Goal: Task Accomplishment & Management: Manage account settings

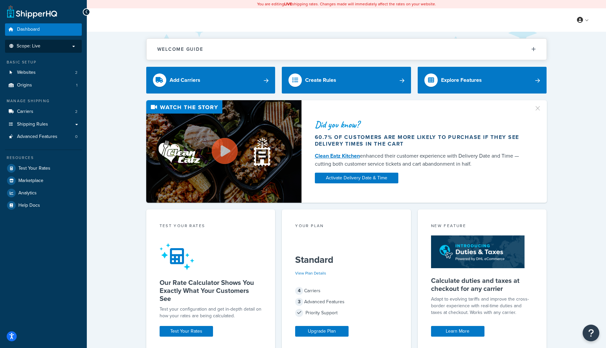
click at [71, 48] on p "Scope: Live" at bounding box center [43, 46] width 71 height 6
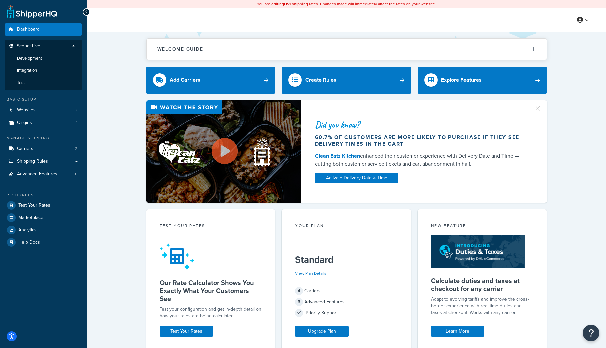
click at [56, 42] on li "Scope: Live Development Integration Test" at bounding box center [43, 65] width 77 height 50
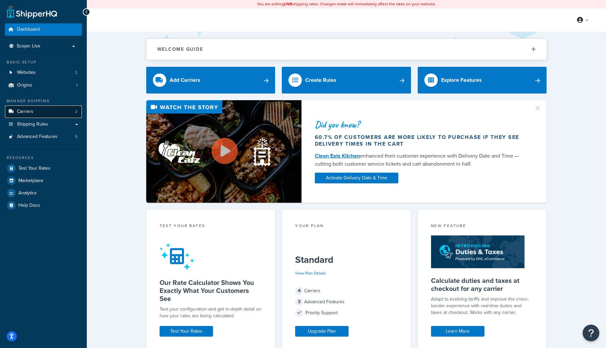
click at [33, 114] on link "Carriers 2" at bounding box center [43, 111] width 77 height 12
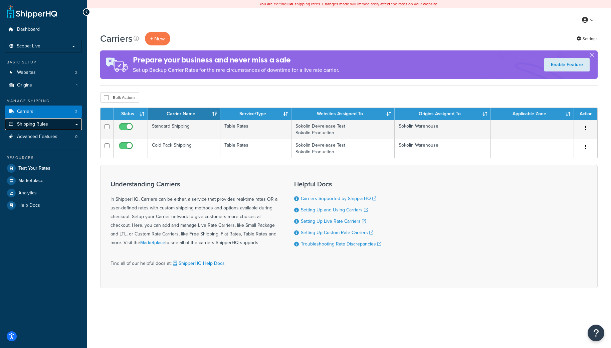
click at [35, 125] on span "Shipping Rules" at bounding box center [32, 124] width 31 height 6
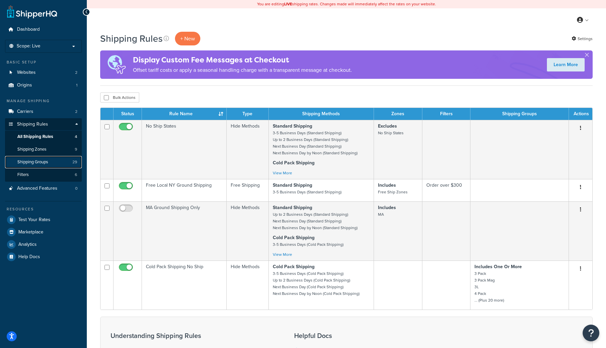
click at [34, 157] on link "Shipping Groups 29" at bounding box center [43, 162] width 77 height 12
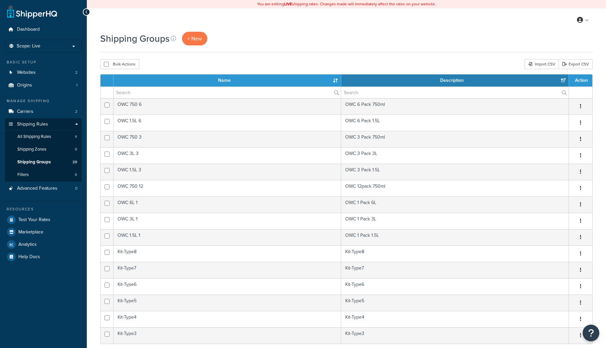
select select "15"
click at [574, 63] on link "Export CSV" at bounding box center [575, 64] width 34 height 10
click at [241, 39] on div "Shipping Groups + New" at bounding box center [346, 39] width 492 height 14
click at [29, 164] on span "Shipping Groups" at bounding box center [33, 162] width 33 height 6
select select "15"
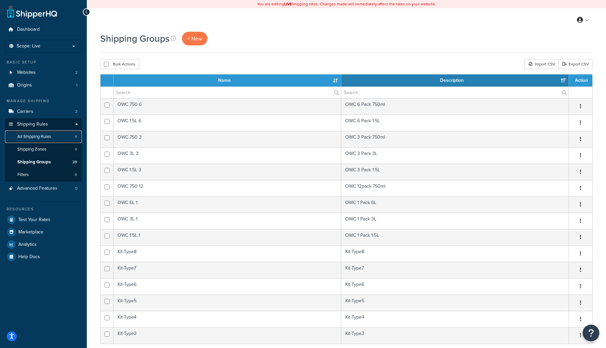
click at [27, 139] on span "All Shipping Rules" at bounding box center [34, 137] width 34 height 6
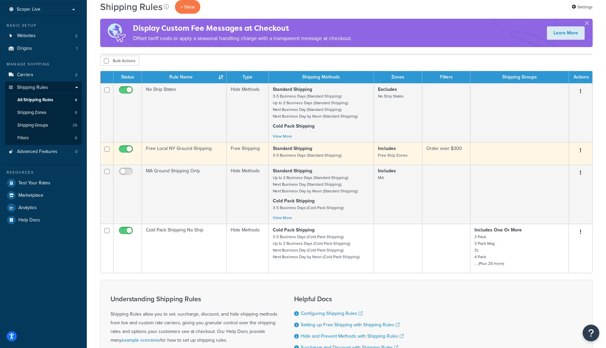
scroll to position [29, 0]
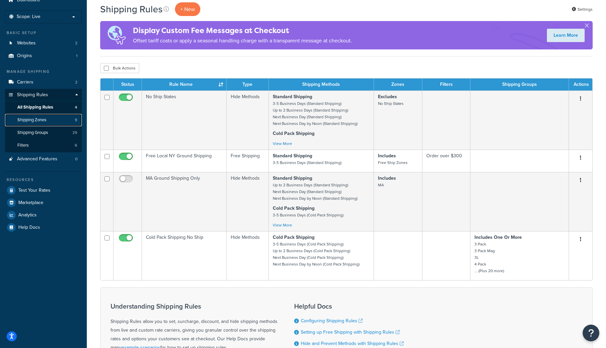
click at [46, 121] on span "Shipping Zones" at bounding box center [31, 120] width 29 height 6
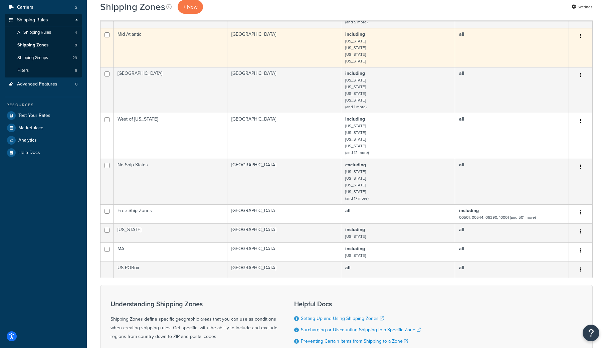
scroll to position [115, 0]
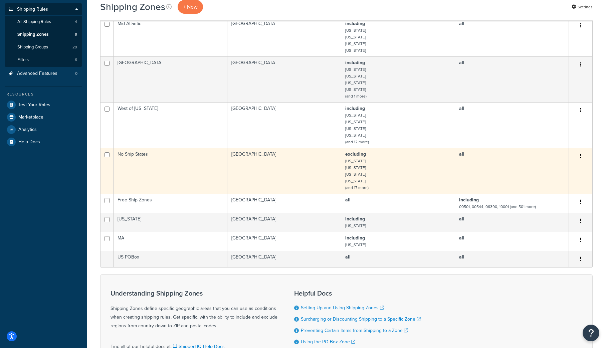
click at [142, 157] on td "No Ship States" at bounding box center [170, 171] width 114 height 46
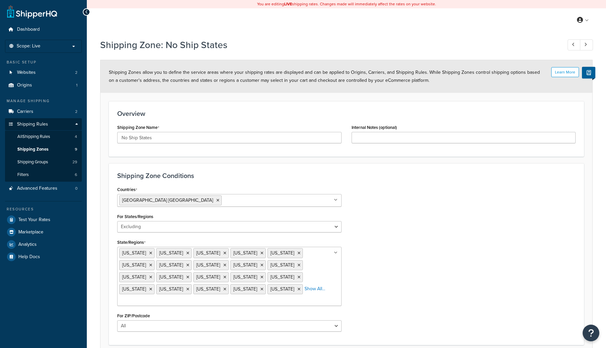
select select "excluding"
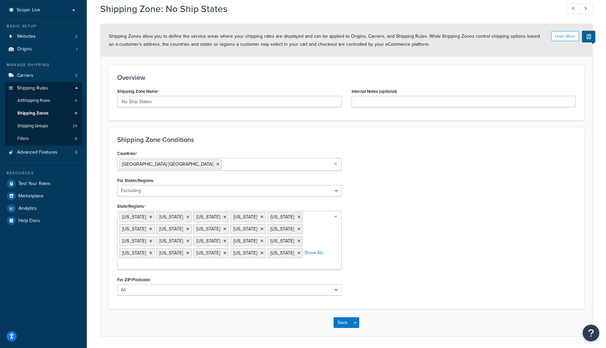
scroll to position [48, 0]
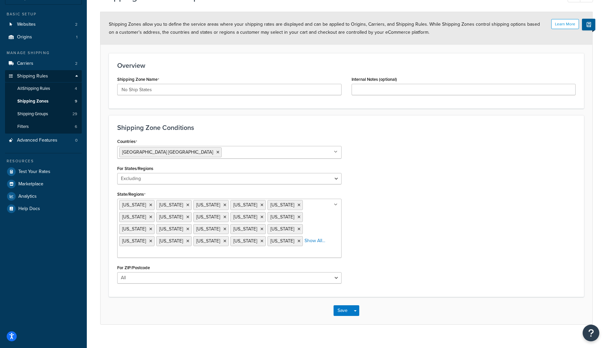
click at [249, 122] on div "Shipping Zone Conditions Countries United States USA All Countries ALL Afghanis…" at bounding box center [346, 206] width 475 height 182
click at [47, 114] on span "Shipping Groups" at bounding box center [32, 114] width 31 height 6
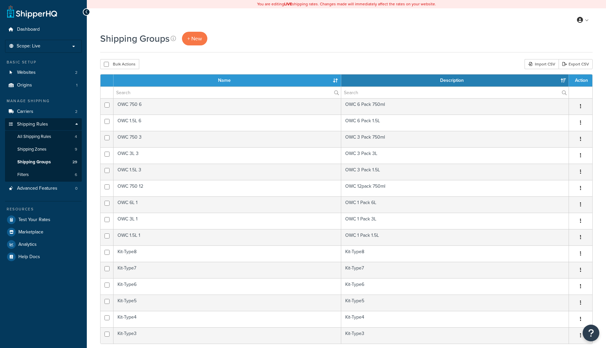
select select "15"
click at [30, 149] on span "Shipping Zones" at bounding box center [31, 150] width 29 height 6
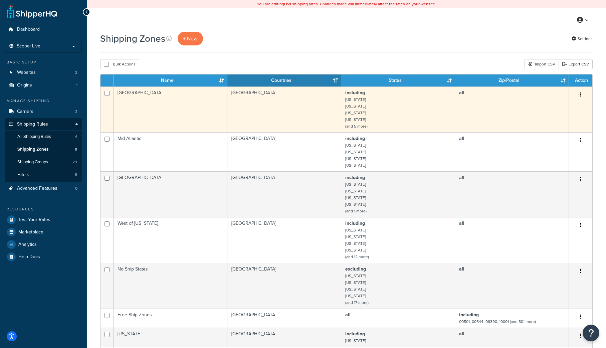
click at [581, 95] on button "button" at bounding box center [580, 94] width 9 height 11
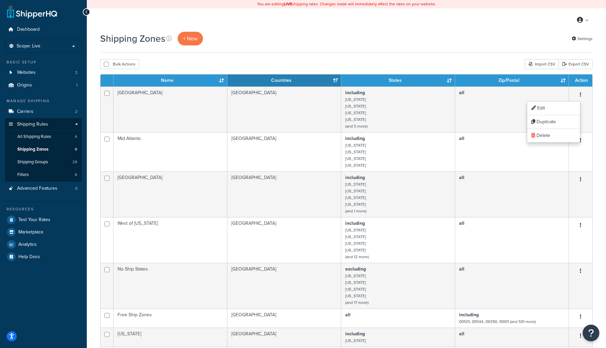
click at [416, 58] on div "Shipping Zones + New Settings Bulk Actions Duplicate [GEOGRAPHIC_DATA] Import C…" at bounding box center [346, 271] width 519 height 478
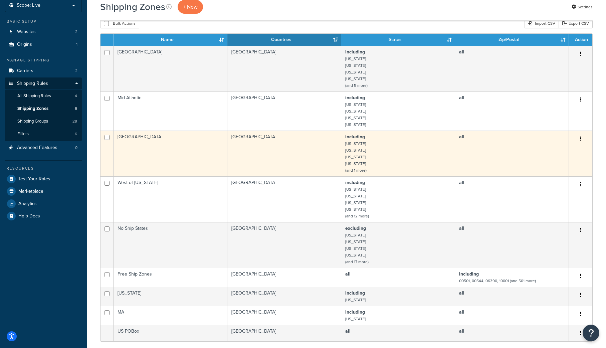
scroll to position [41, 0]
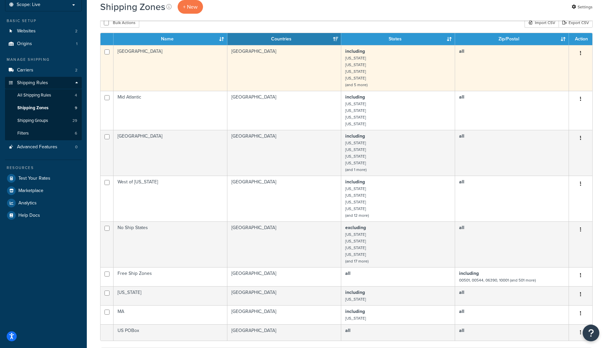
click at [141, 60] on td "[GEOGRAPHIC_DATA]" at bounding box center [170, 68] width 114 height 46
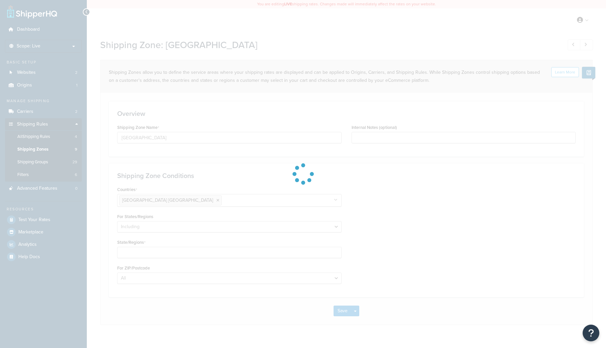
select select "including"
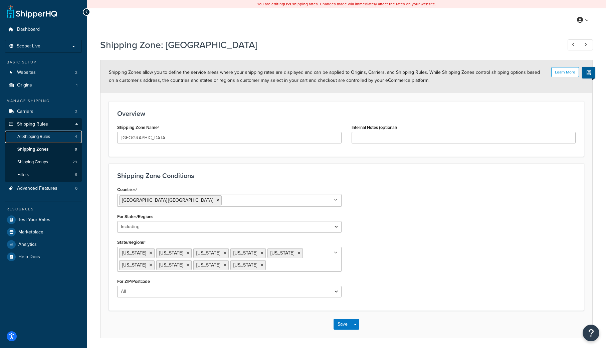
click at [32, 137] on span "All Shipping Rules" at bounding box center [33, 137] width 33 height 6
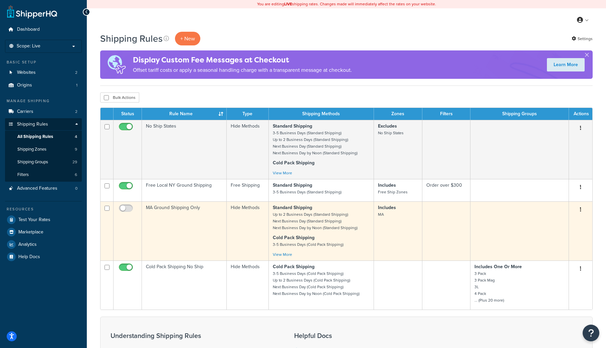
click at [251, 225] on td "Hide Methods" at bounding box center [248, 230] width 42 height 59
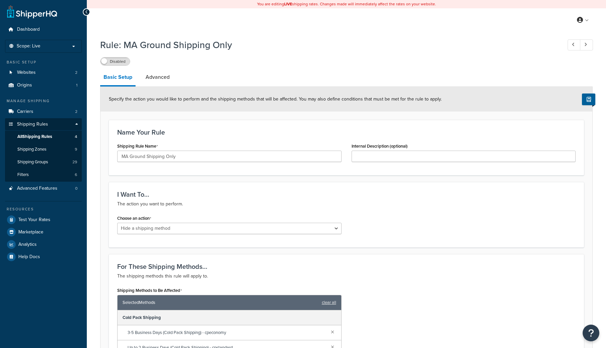
select select "HIDE"
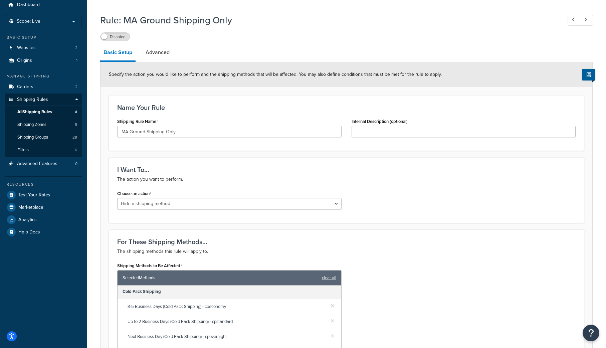
scroll to position [21, 0]
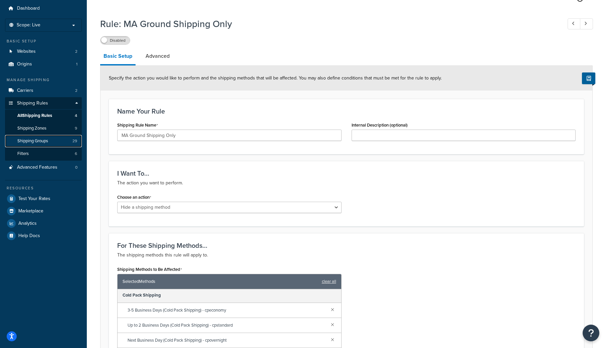
click at [30, 138] on span "Shipping Groups" at bounding box center [32, 141] width 31 height 6
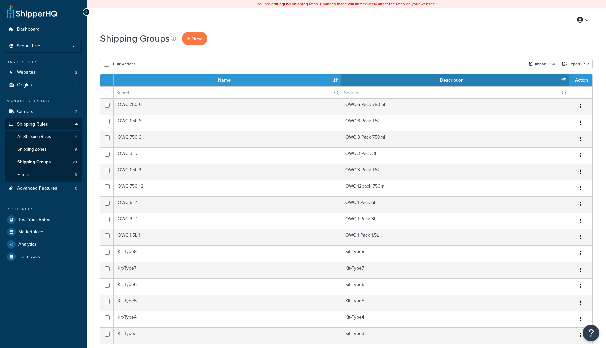
select select "15"
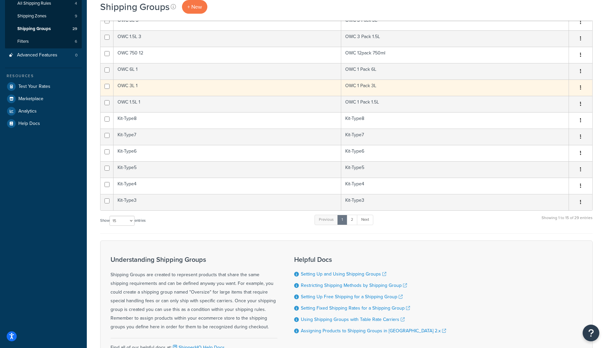
scroll to position [141, 0]
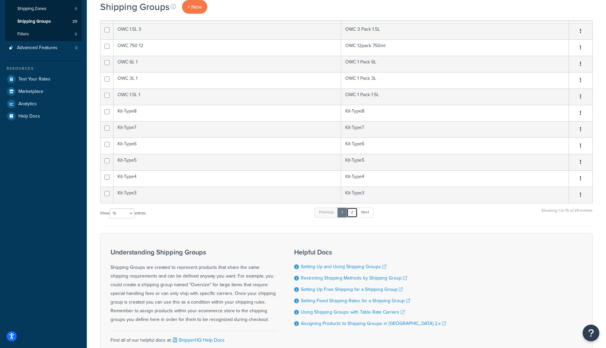
click at [351, 214] on link "2" at bounding box center [351, 212] width 11 height 10
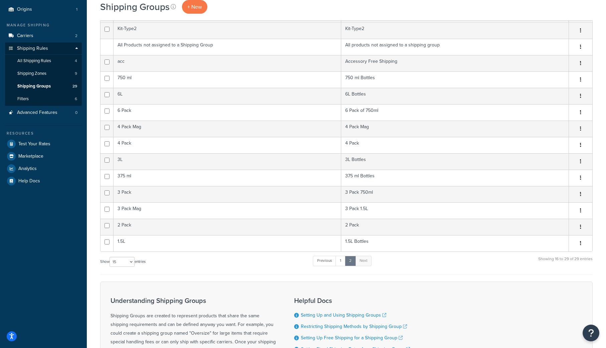
scroll to position [69, 0]
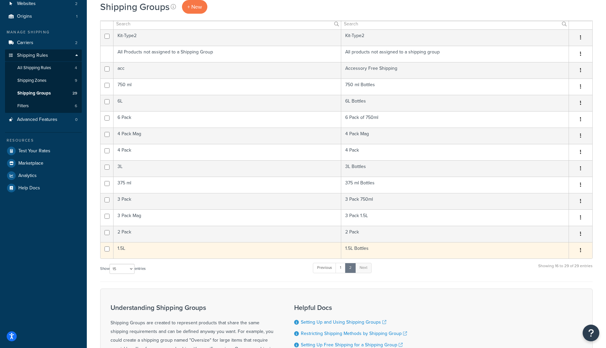
click at [142, 248] on td "1.5L" at bounding box center [227, 250] width 228 height 16
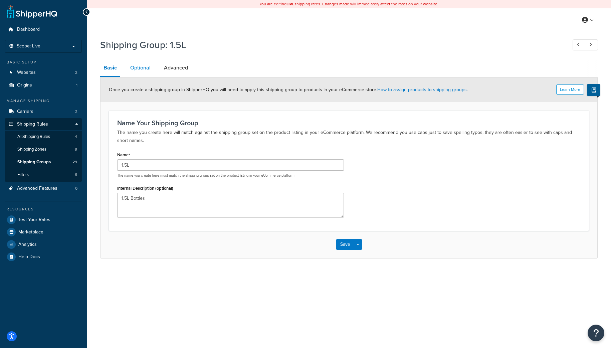
click at [139, 67] on link "Optional" at bounding box center [140, 68] width 27 height 16
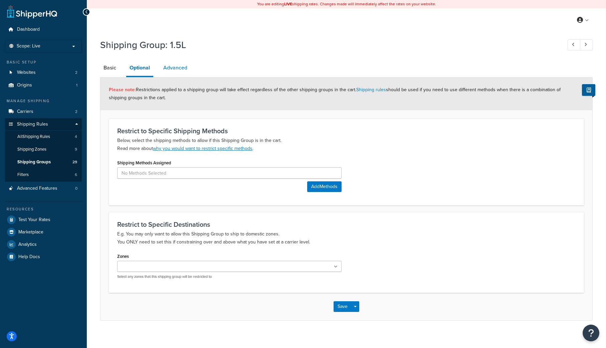
click at [177, 66] on link "Advanced" at bounding box center [175, 68] width 31 height 16
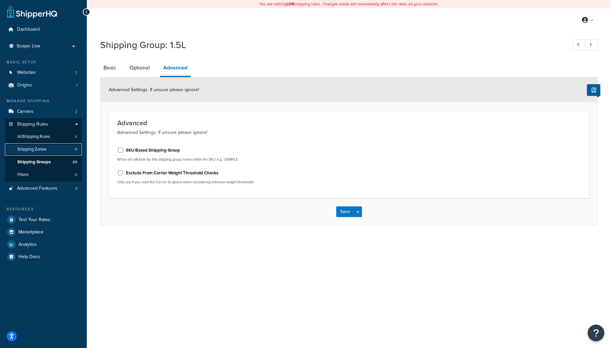
click at [45, 147] on span "Shipping Zones" at bounding box center [31, 150] width 29 height 6
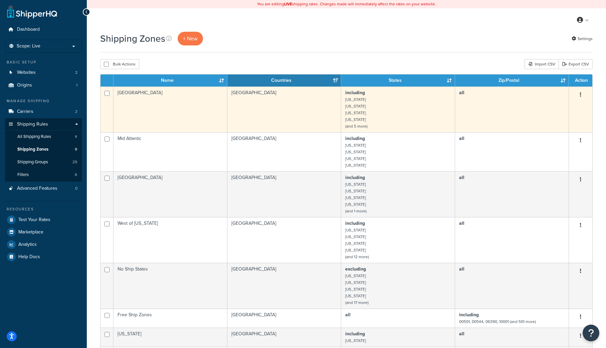
click at [172, 101] on td "[GEOGRAPHIC_DATA]" at bounding box center [170, 109] width 114 height 46
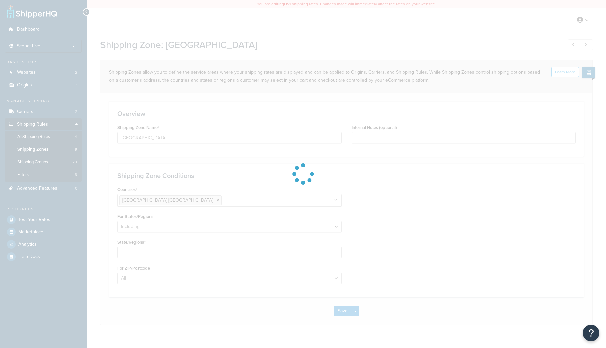
select select "including"
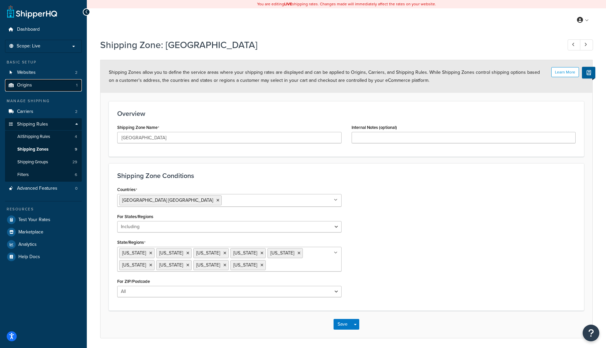
click at [26, 84] on span "Origins" at bounding box center [24, 85] width 15 height 6
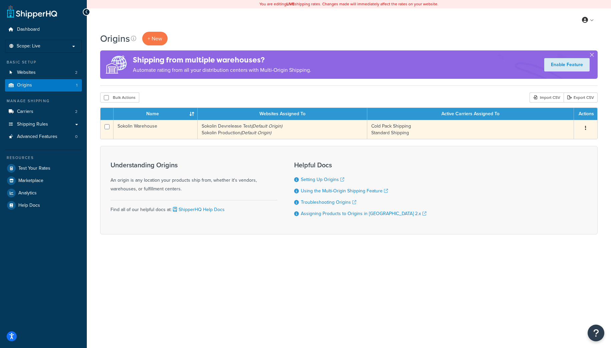
click at [144, 126] on td "Sokolin Warehouse" at bounding box center [155, 129] width 84 height 19
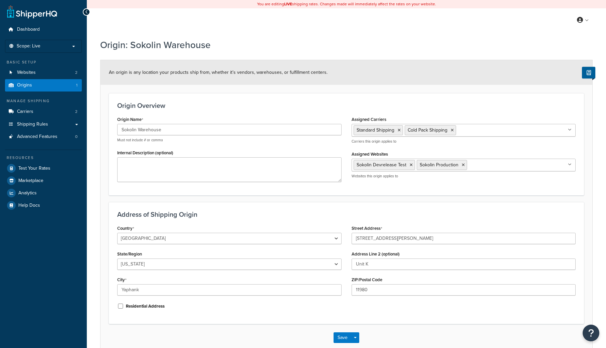
select select "32"
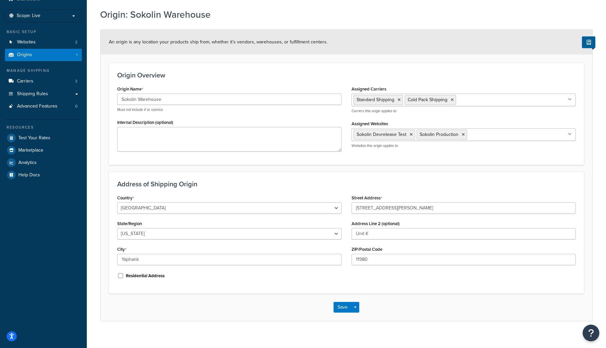
scroll to position [37, 0]
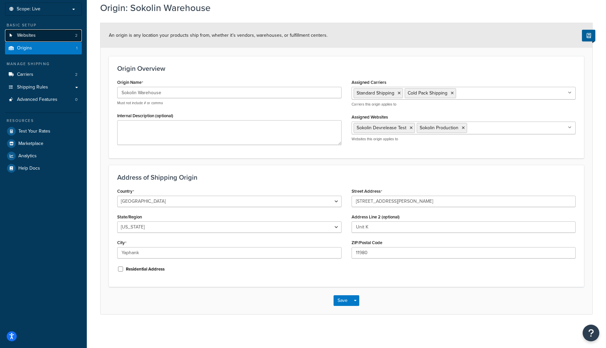
click at [29, 33] on span "Websites" at bounding box center [26, 36] width 19 height 6
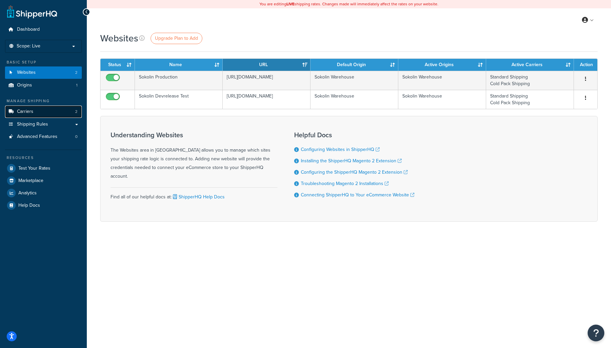
click at [40, 109] on link "Carriers 2" at bounding box center [43, 111] width 77 height 12
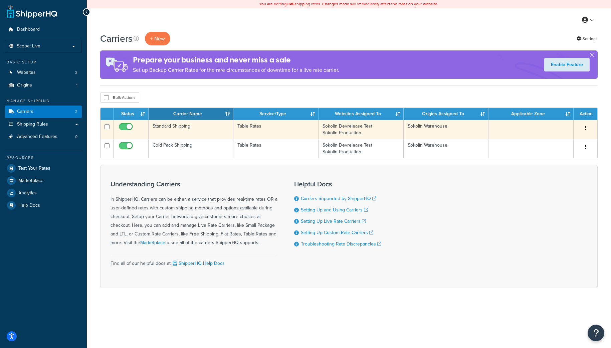
click at [194, 129] on td "Standard Shipping" at bounding box center [191, 129] width 85 height 19
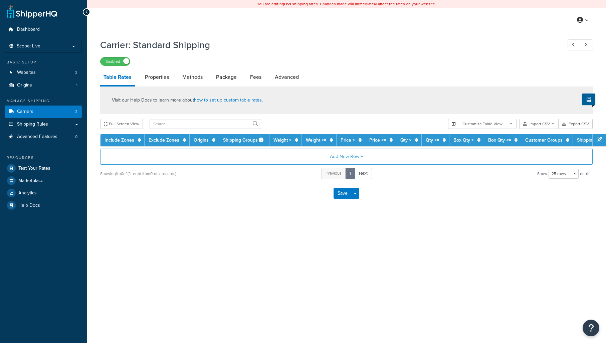
select select "25"
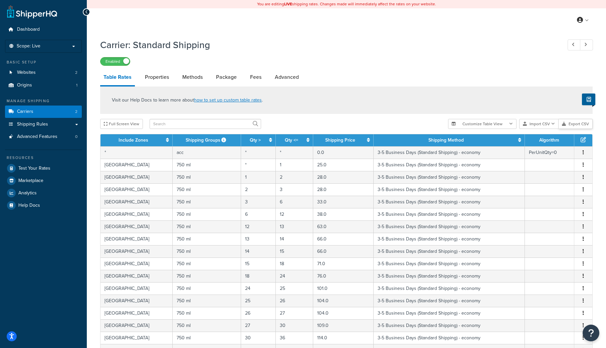
click at [570, 124] on button "Export CSV" at bounding box center [575, 124] width 34 height 10
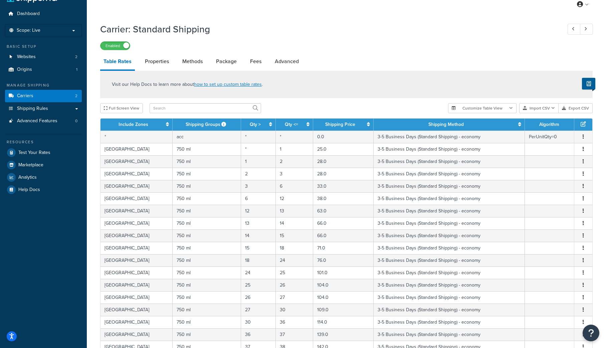
scroll to position [8, 0]
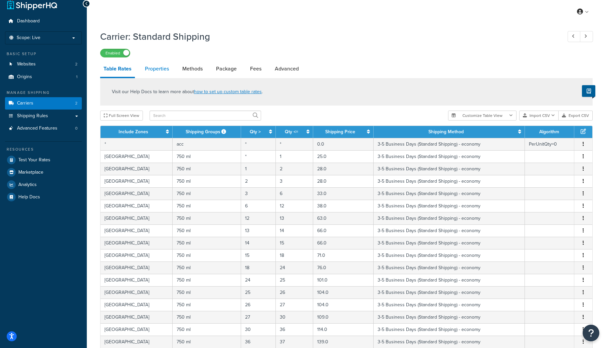
click at [150, 69] on link "Properties" at bounding box center [157, 69] width 31 height 16
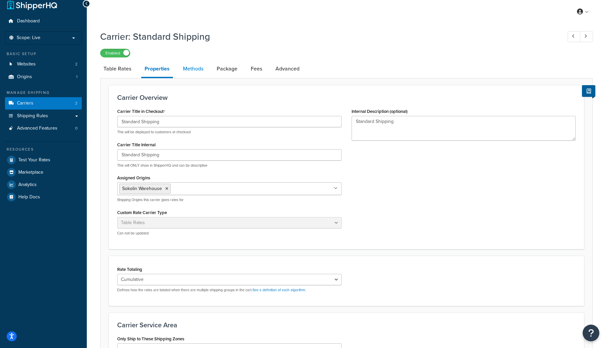
click at [199, 69] on link "Methods" at bounding box center [193, 69] width 27 height 16
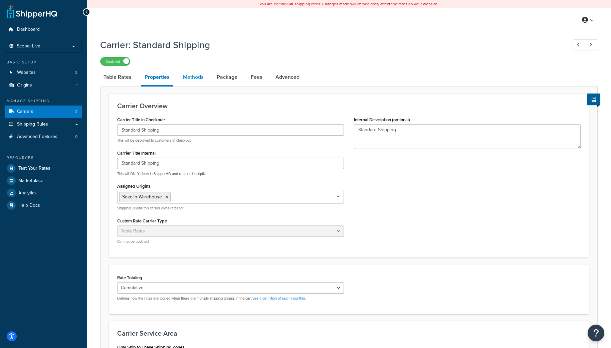
select select "25"
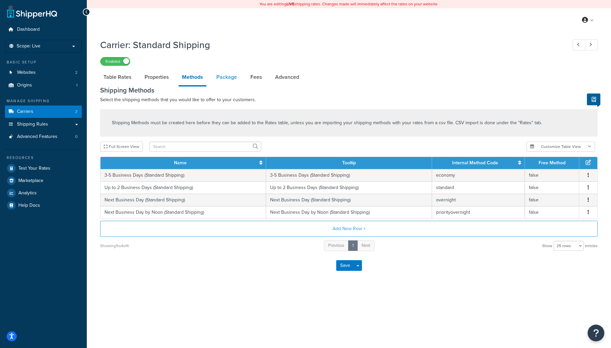
click at [230, 78] on link "Package" at bounding box center [226, 77] width 27 height 16
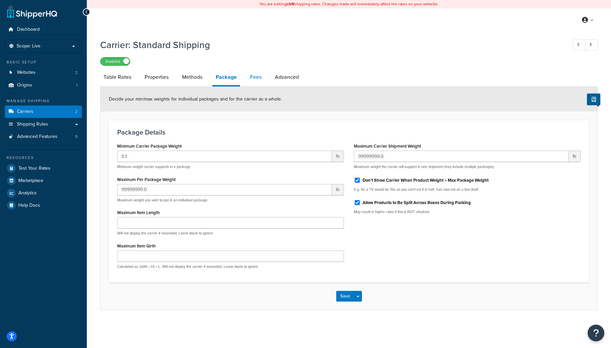
click at [259, 78] on link "Fees" at bounding box center [256, 77] width 18 height 16
select select "AFTER"
select select "ALL"
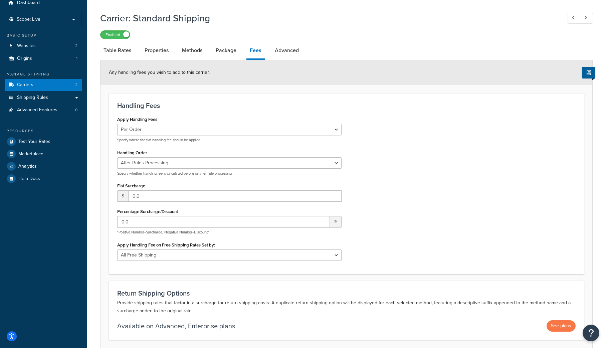
scroll to position [7, 0]
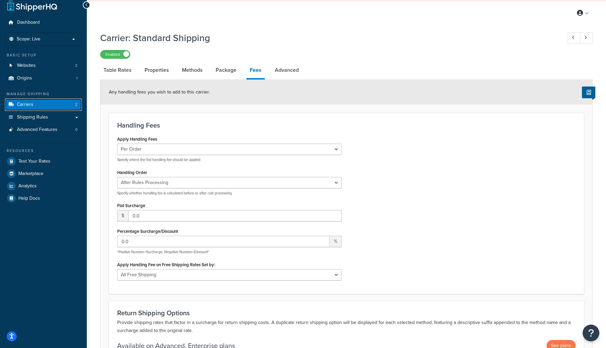
click at [32, 103] on span "Carriers" at bounding box center [25, 105] width 16 height 6
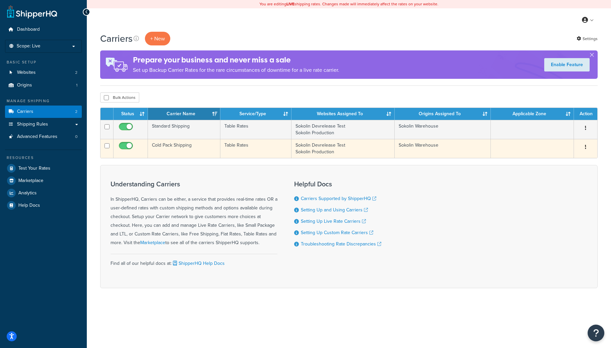
click at [177, 144] on td "Cold Pack Shipping" at bounding box center [184, 148] width 72 height 19
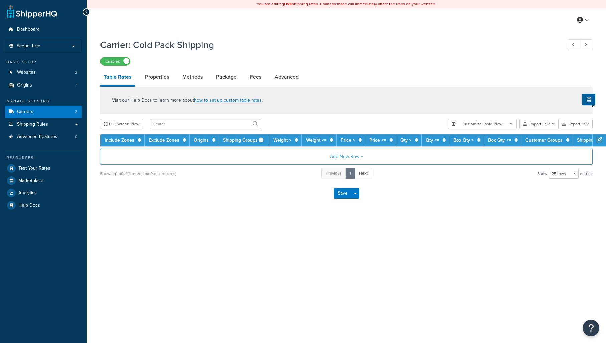
select select "25"
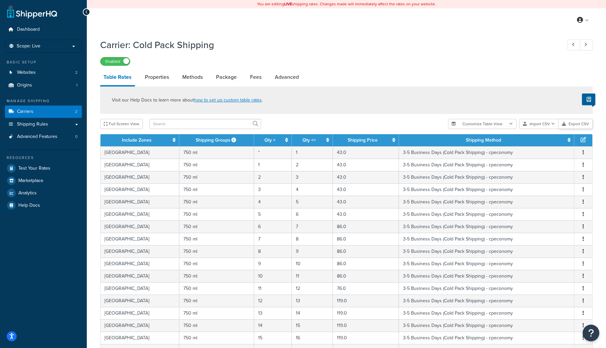
click at [570, 123] on button "Export CSV" at bounding box center [575, 124] width 34 height 10
